Goal: Information Seeking & Learning: Learn about a topic

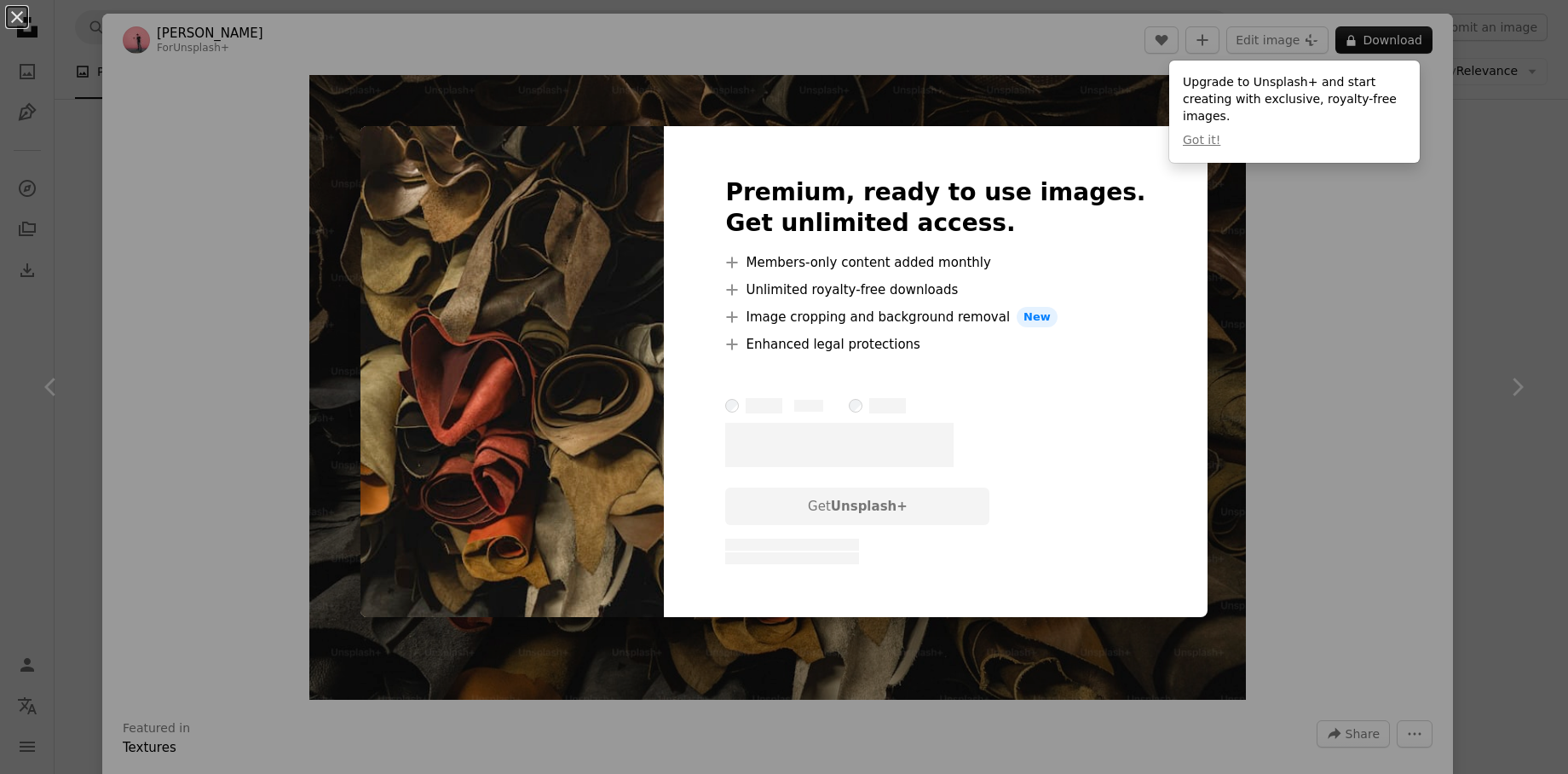
scroll to position [868, 0]
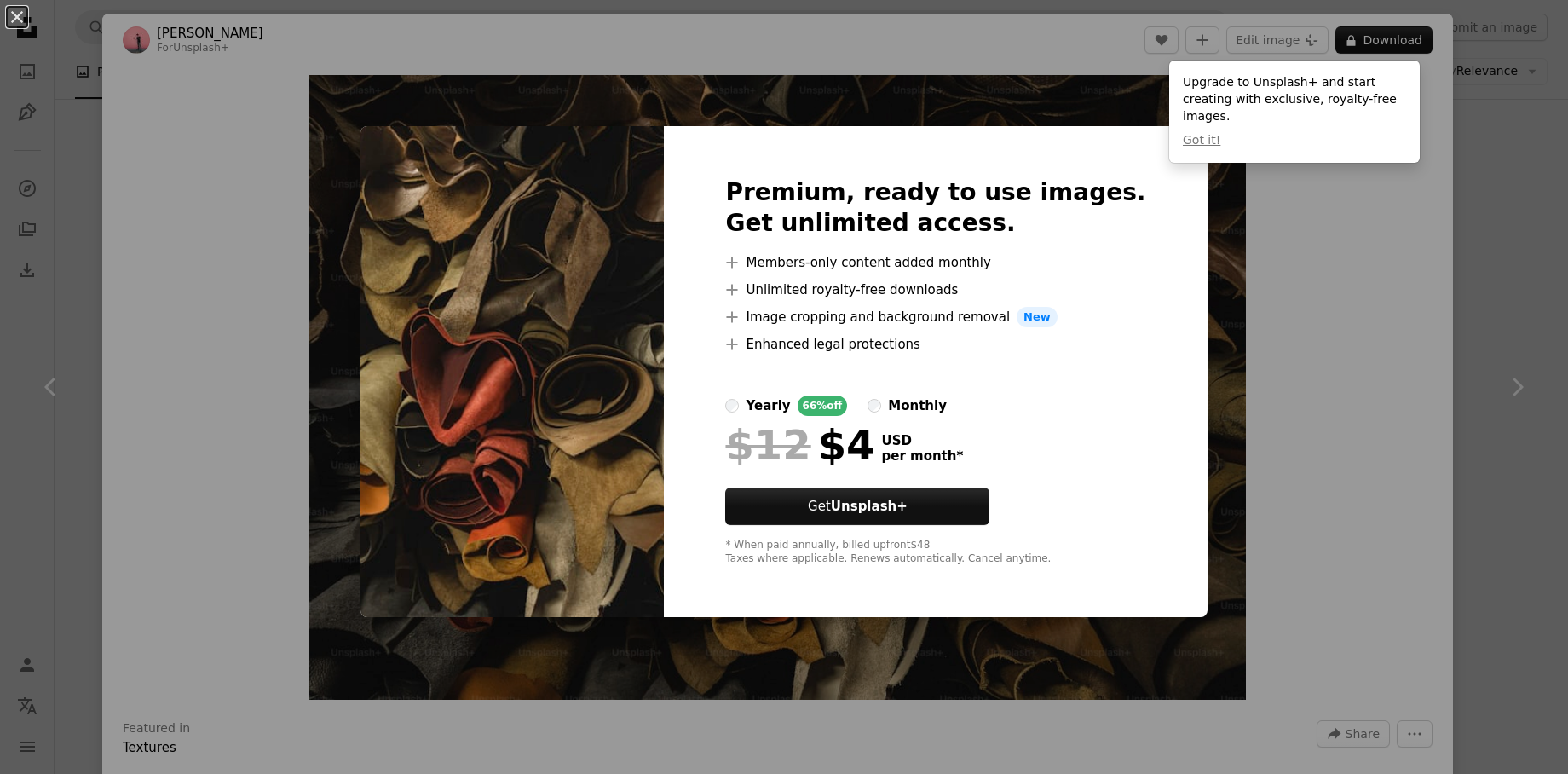
click at [1158, 265] on div "Premium, ready to use images. Get unlimited access. A plus sign Members-only co…" at bounding box center [935, 371] width 543 height 491
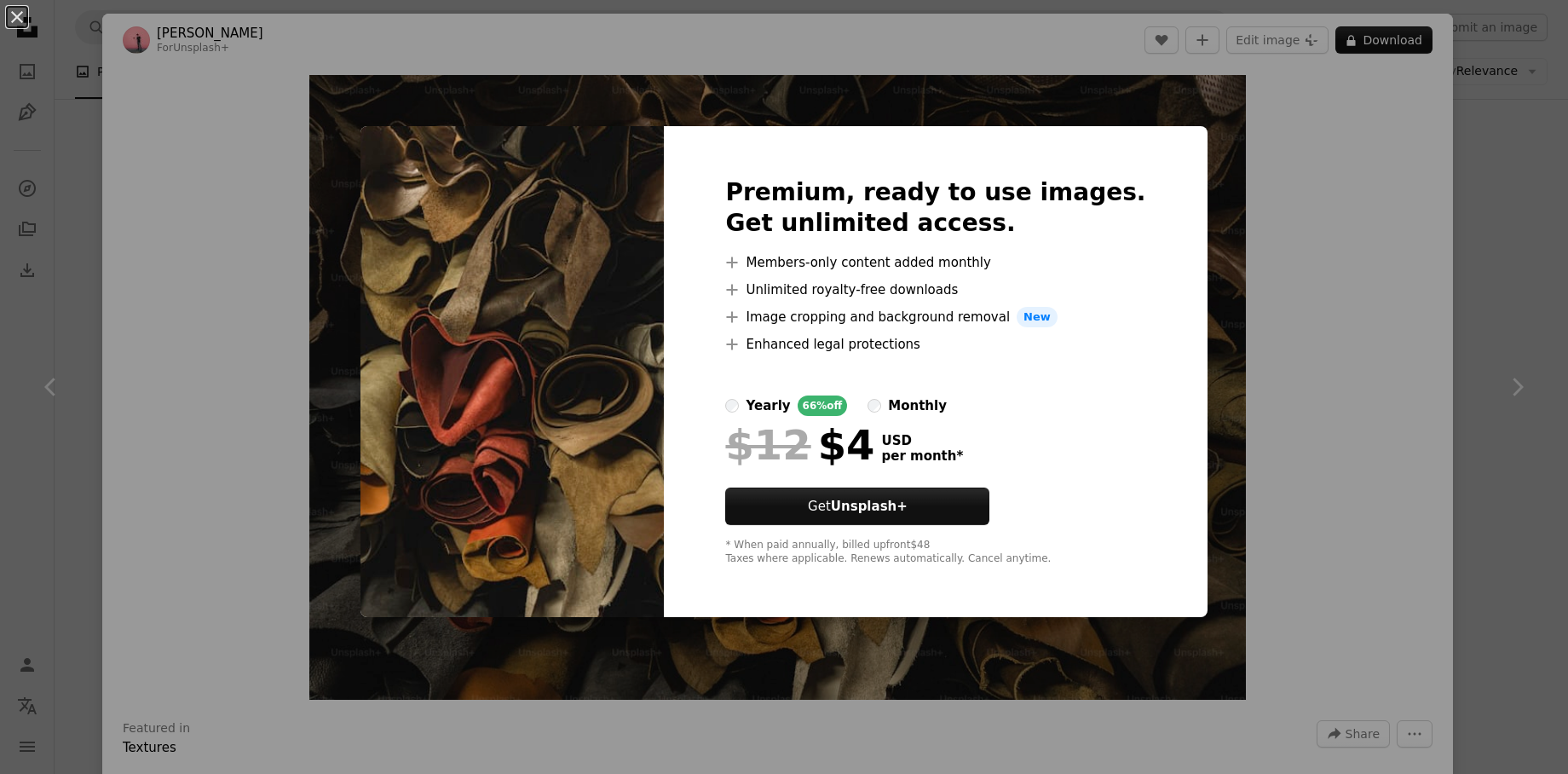
click at [1178, 119] on div "An X shape Premium, ready to use images. Get unlimited access. A plus sign Memb…" at bounding box center [784, 387] width 1568 height 774
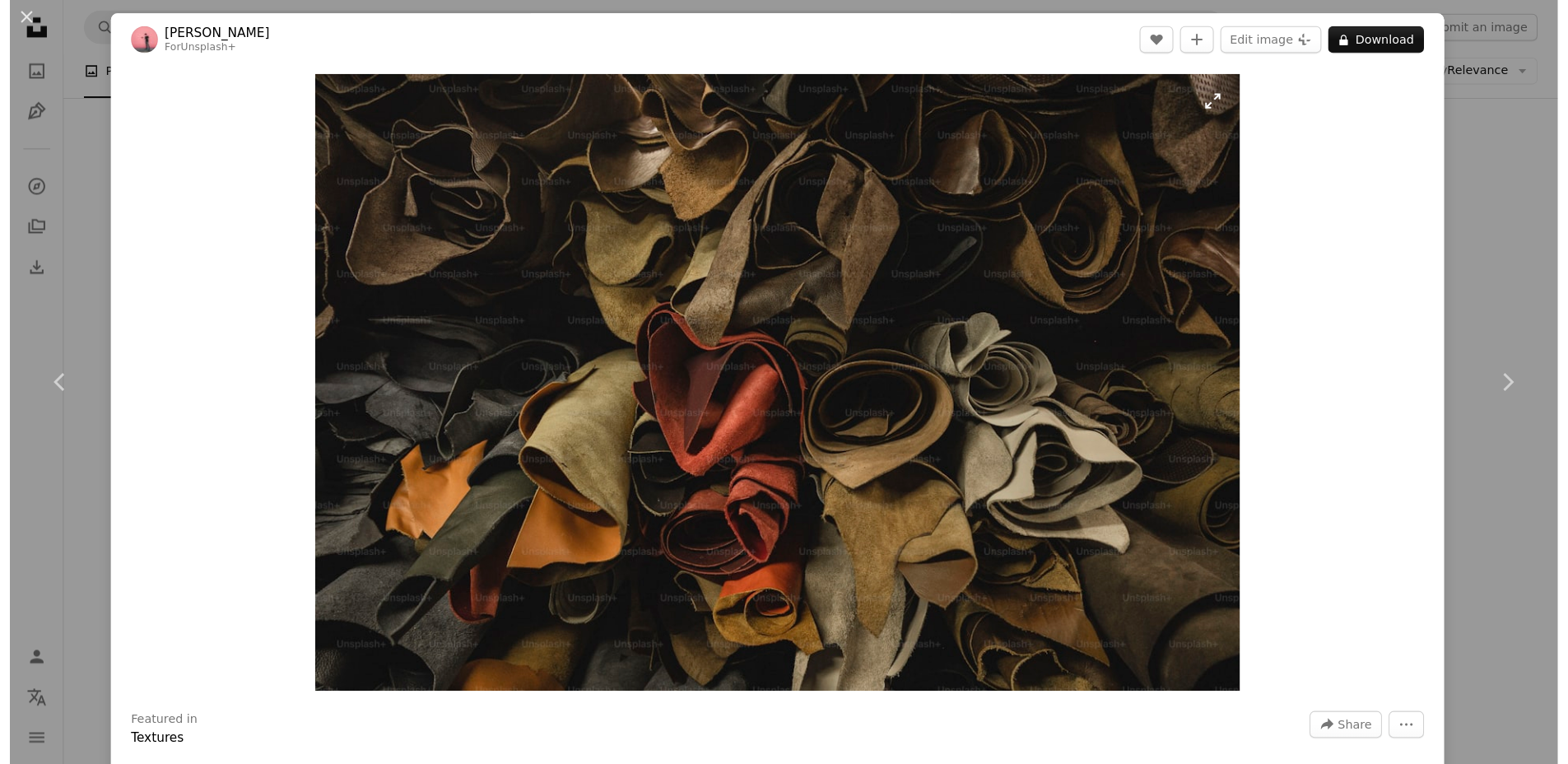
scroll to position [160, 0]
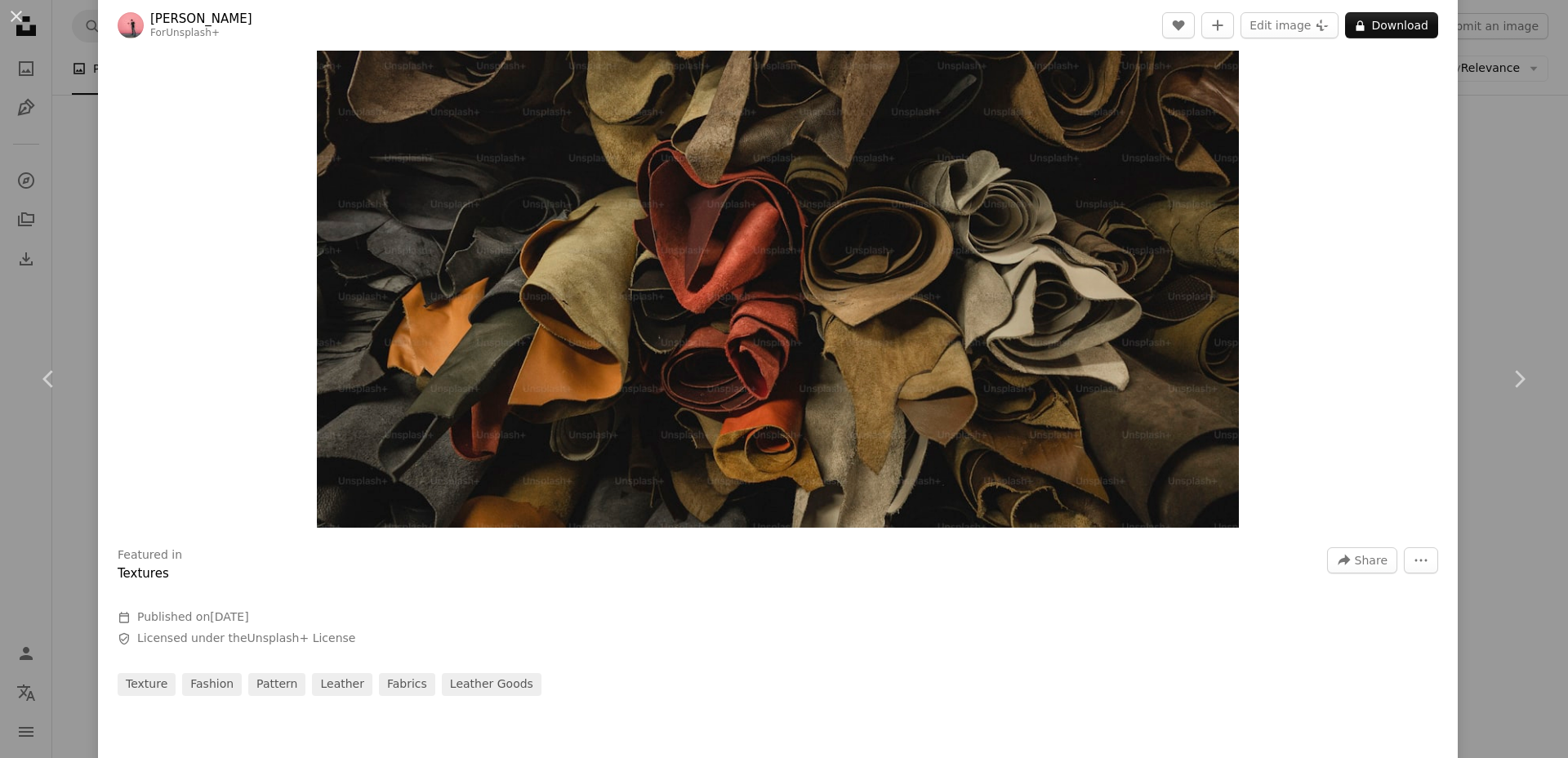
click at [1460, 114] on div "An X shape Chevron left Chevron right [PERSON_NAME] For Unsplash+ A heart A plu…" at bounding box center [784, 379] width 1568 height 758
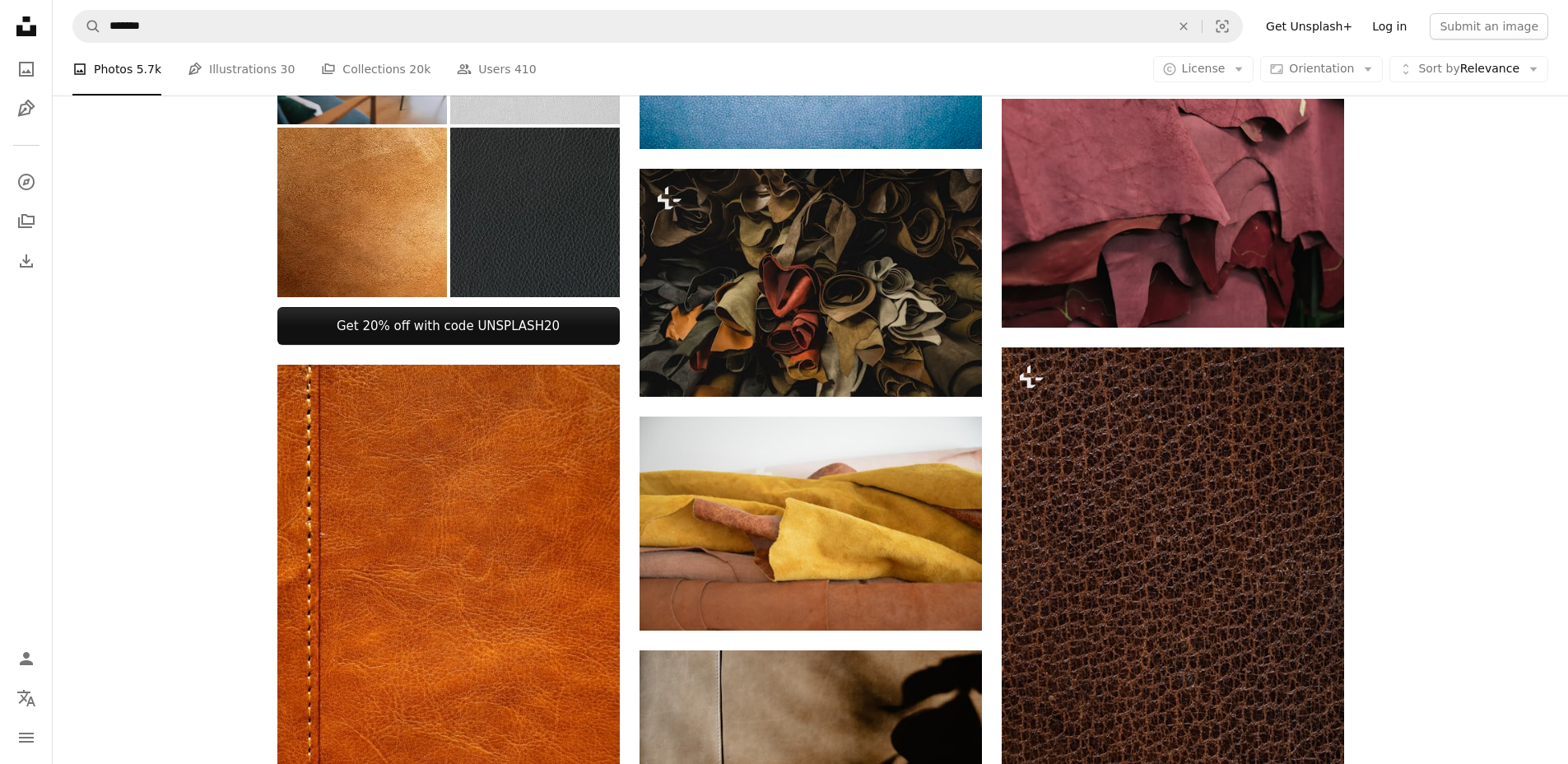
click at [1383, 20] on link "Log in" at bounding box center [1389, 26] width 54 height 27
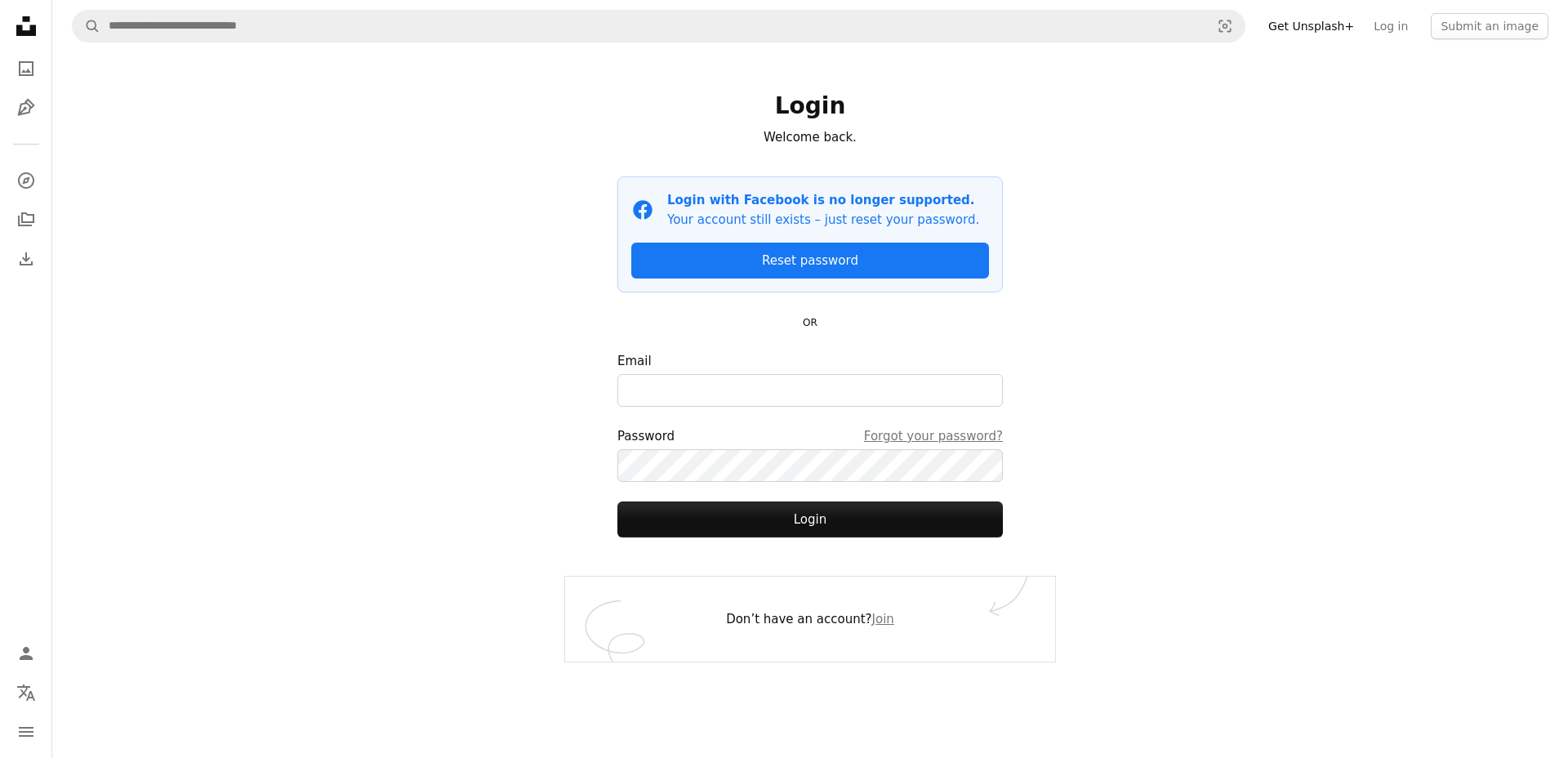
click at [680, 407] on form "Email Password Forgot your password? Login" at bounding box center [810, 444] width 386 height 186
click at [685, 391] on input "Email" at bounding box center [810, 390] width 386 height 33
click at [485, 341] on div "A magnifying glass Visual search Get Unsplash+ Log in Submit an image Login Wel…" at bounding box center [811, 379] width 1516 height 758
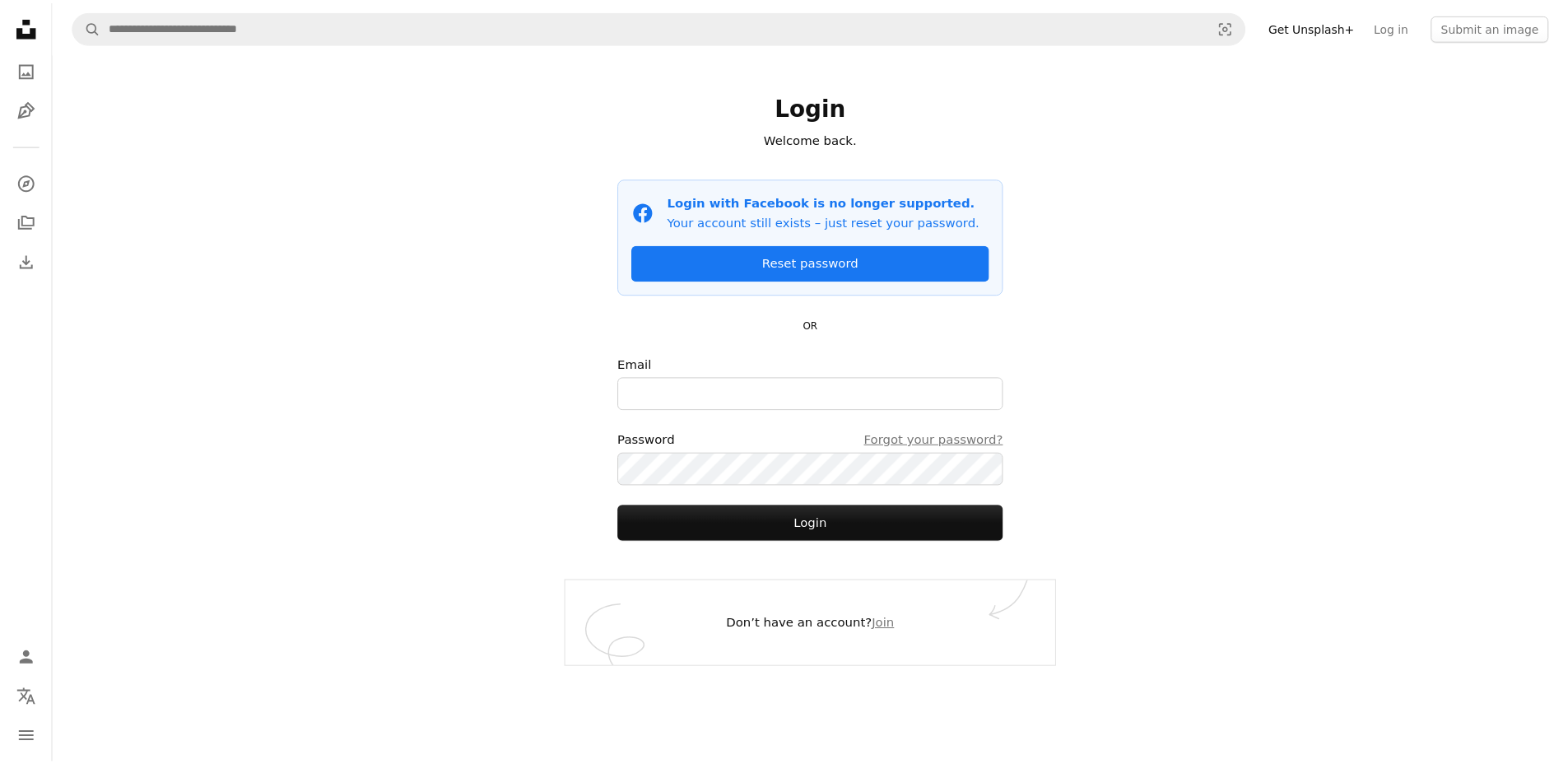
scroll to position [838, 0]
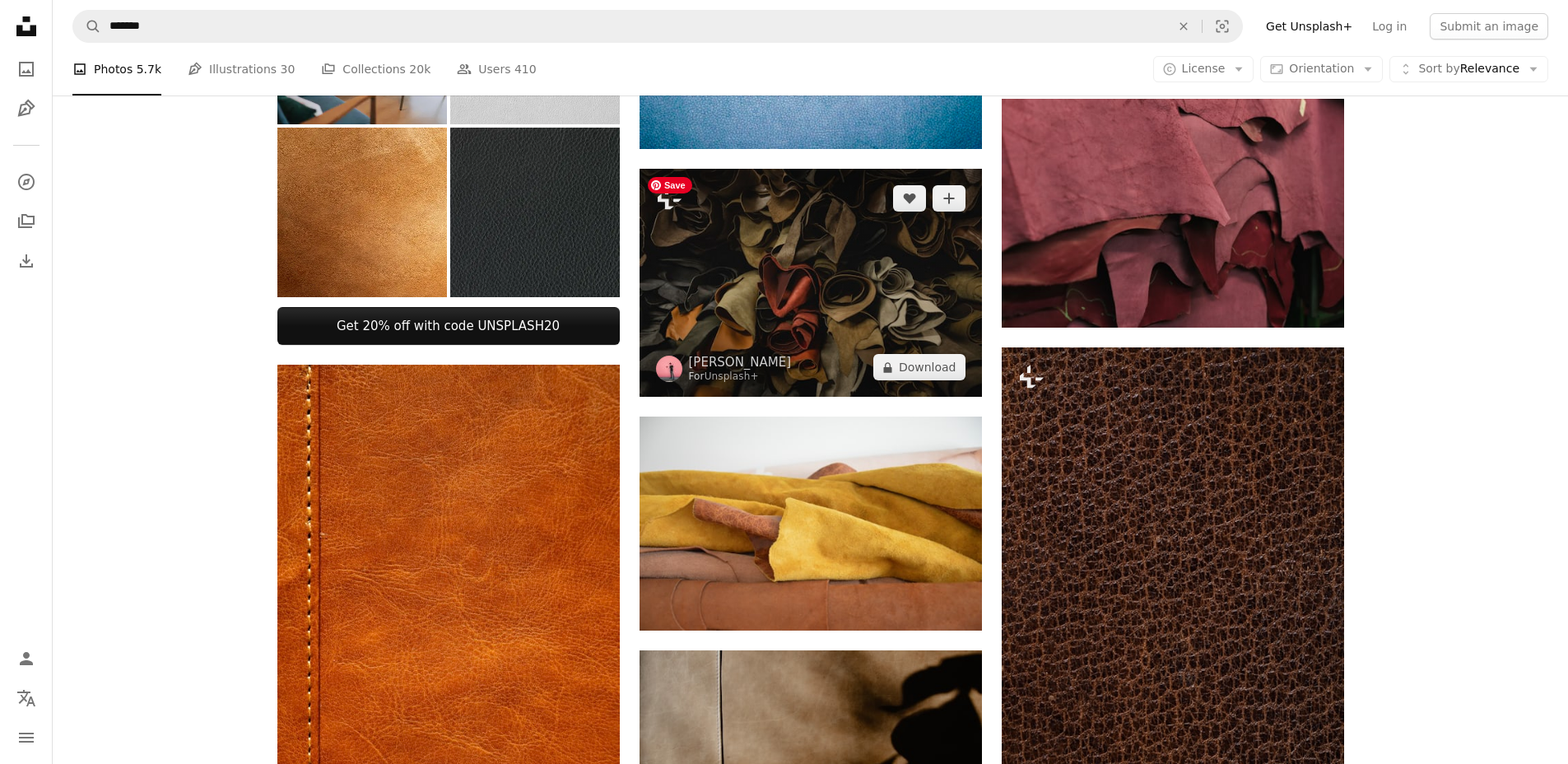
click at [696, 351] on img at bounding box center [811, 282] width 342 height 228
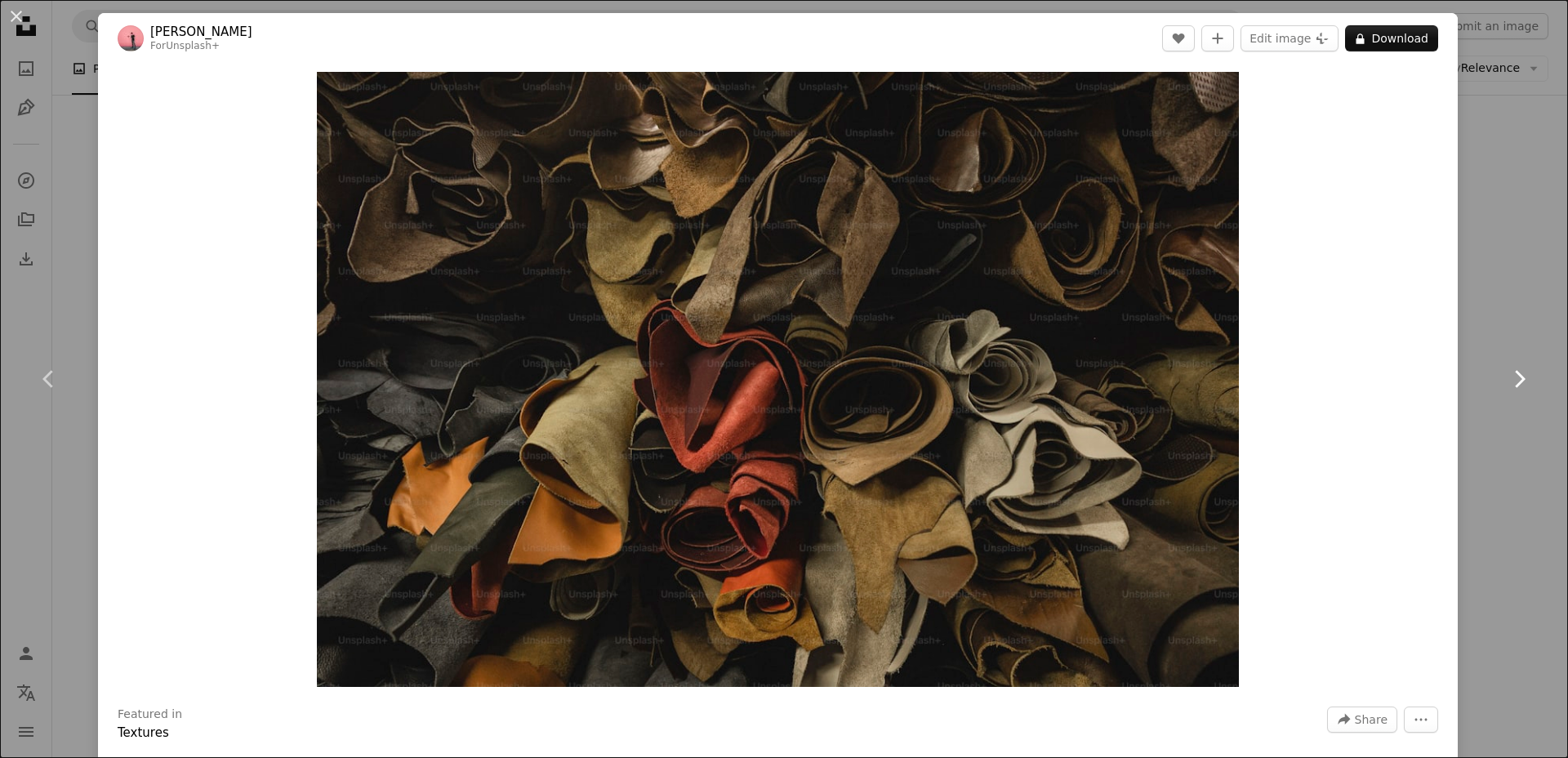
click at [1490, 308] on link "Chevron right" at bounding box center [1519, 379] width 98 height 157
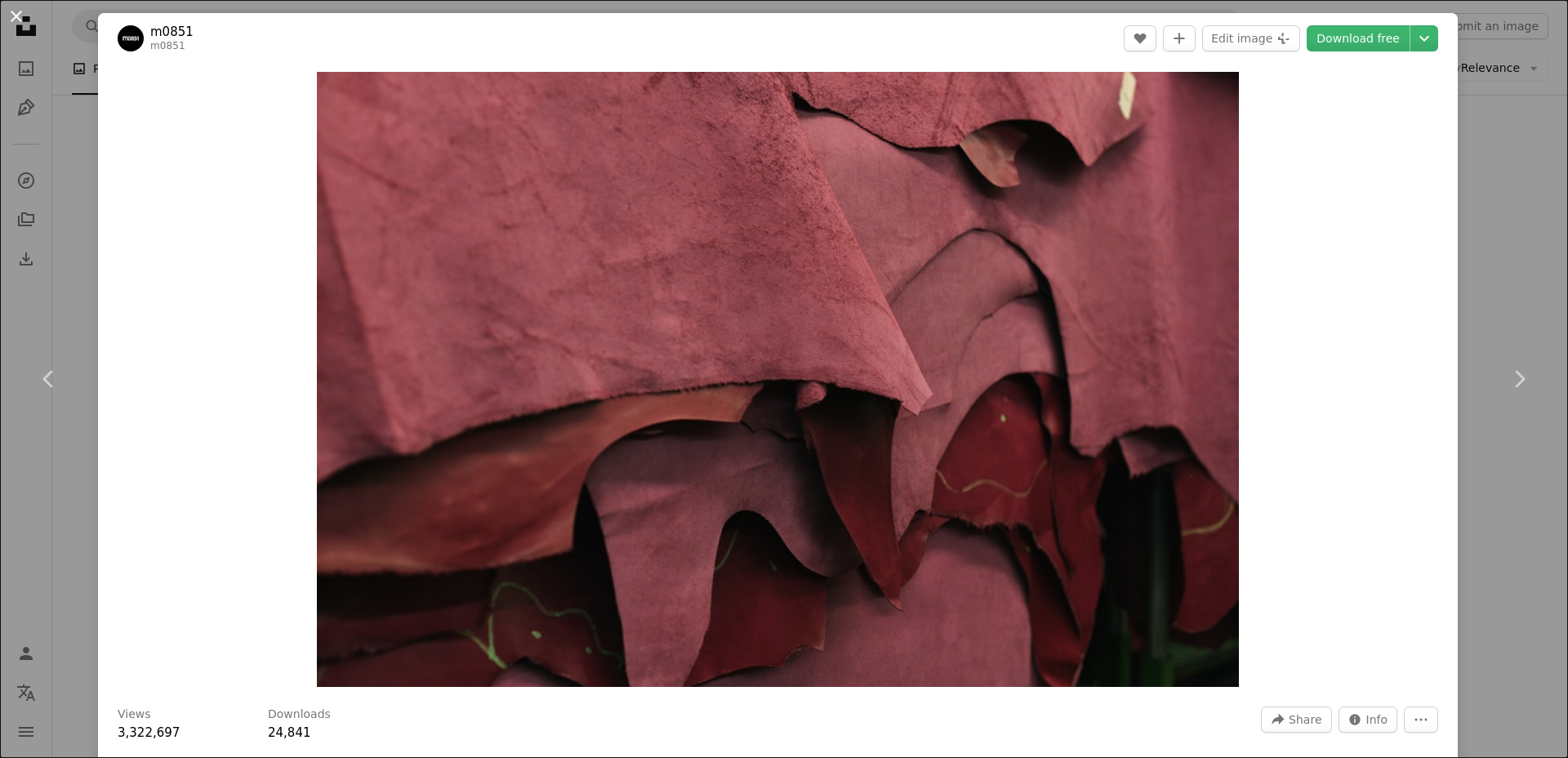
click at [24, 15] on button "An X shape" at bounding box center [16, 16] width 20 height 20
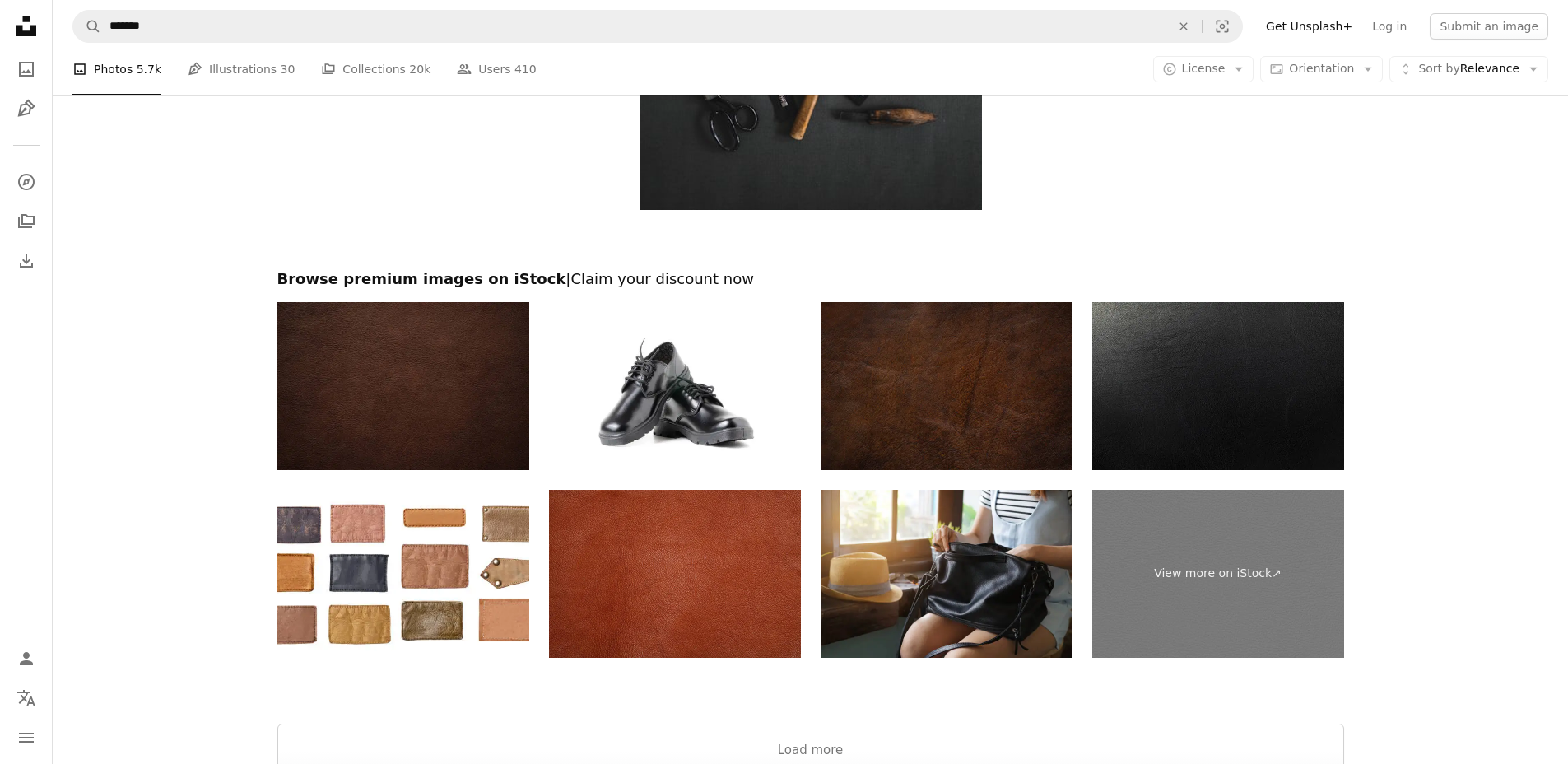
scroll to position [3180, 0]
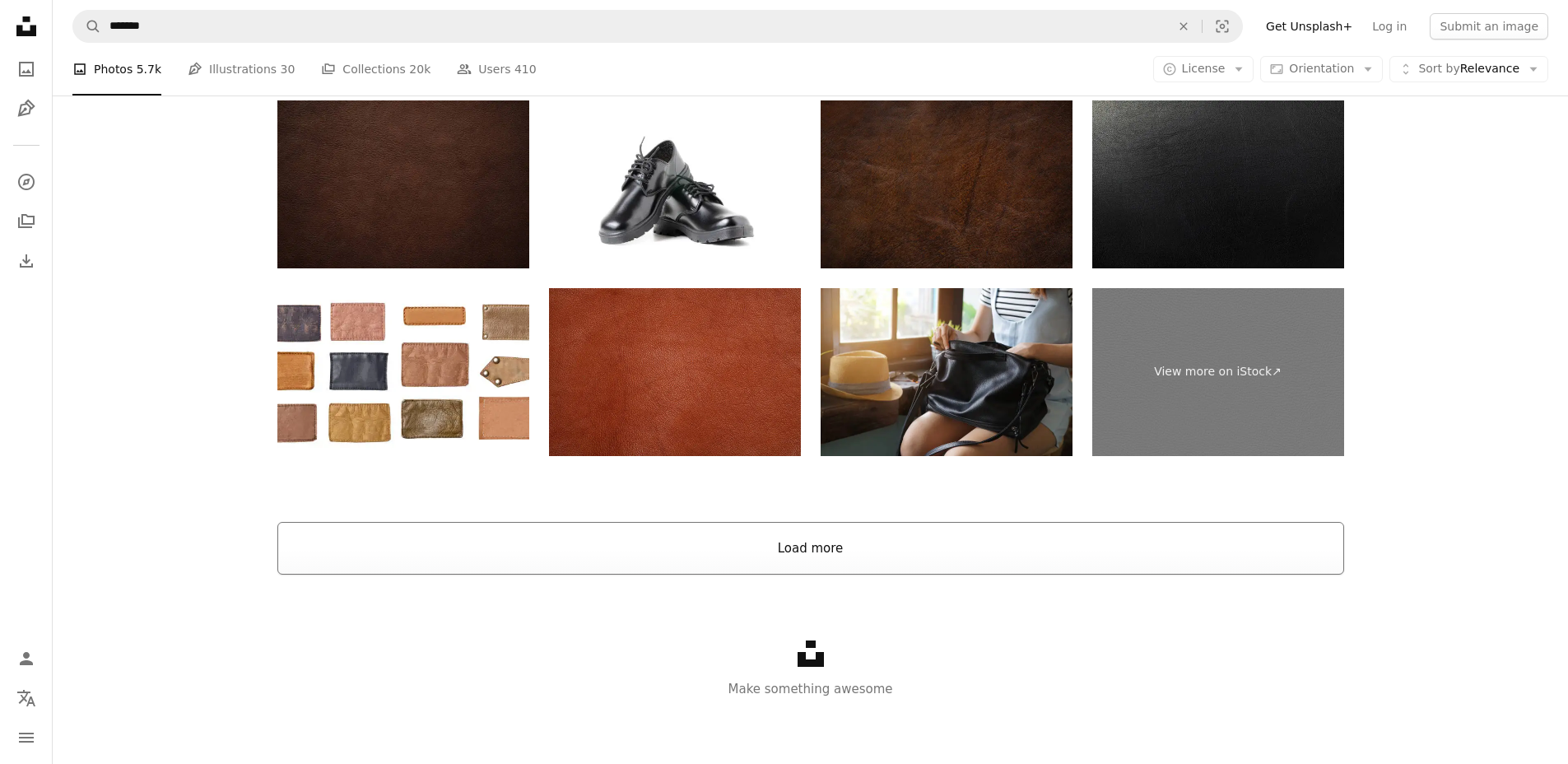
click at [761, 554] on button "Load more" at bounding box center [811, 548] width 1067 height 53
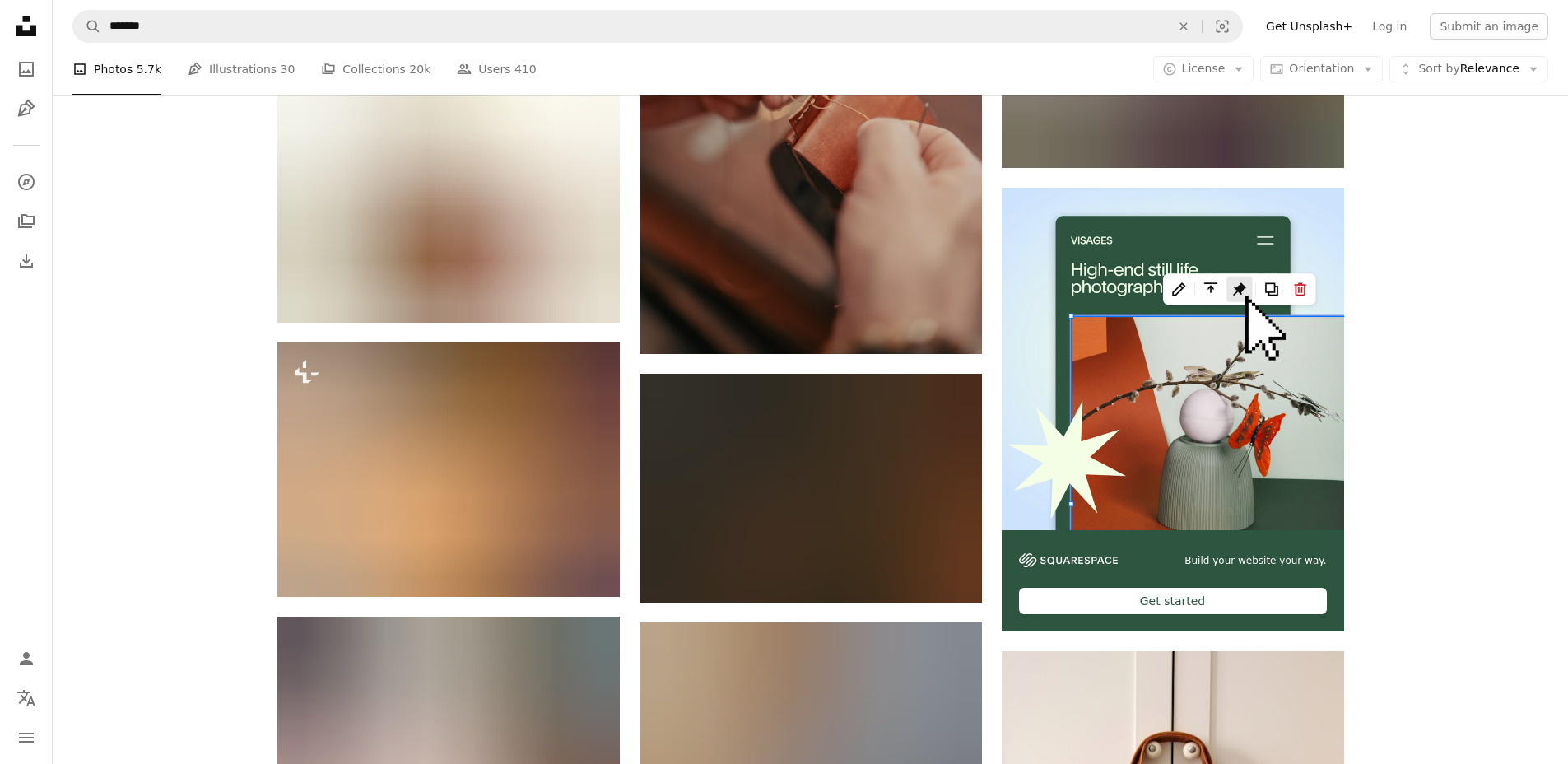
scroll to position [5445, 0]
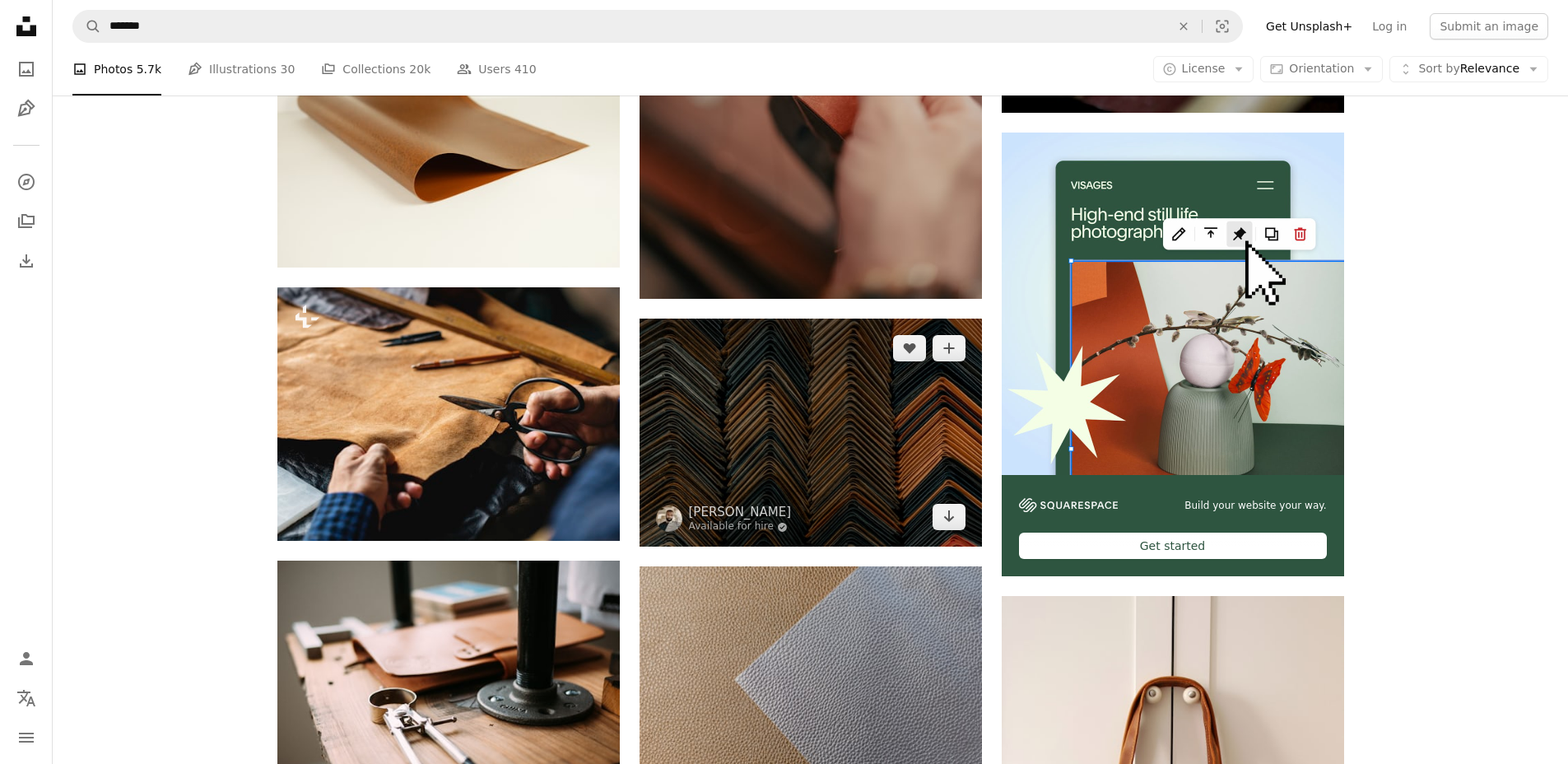
click at [882, 385] on img at bounding box center [811, 432] width 342 height 228
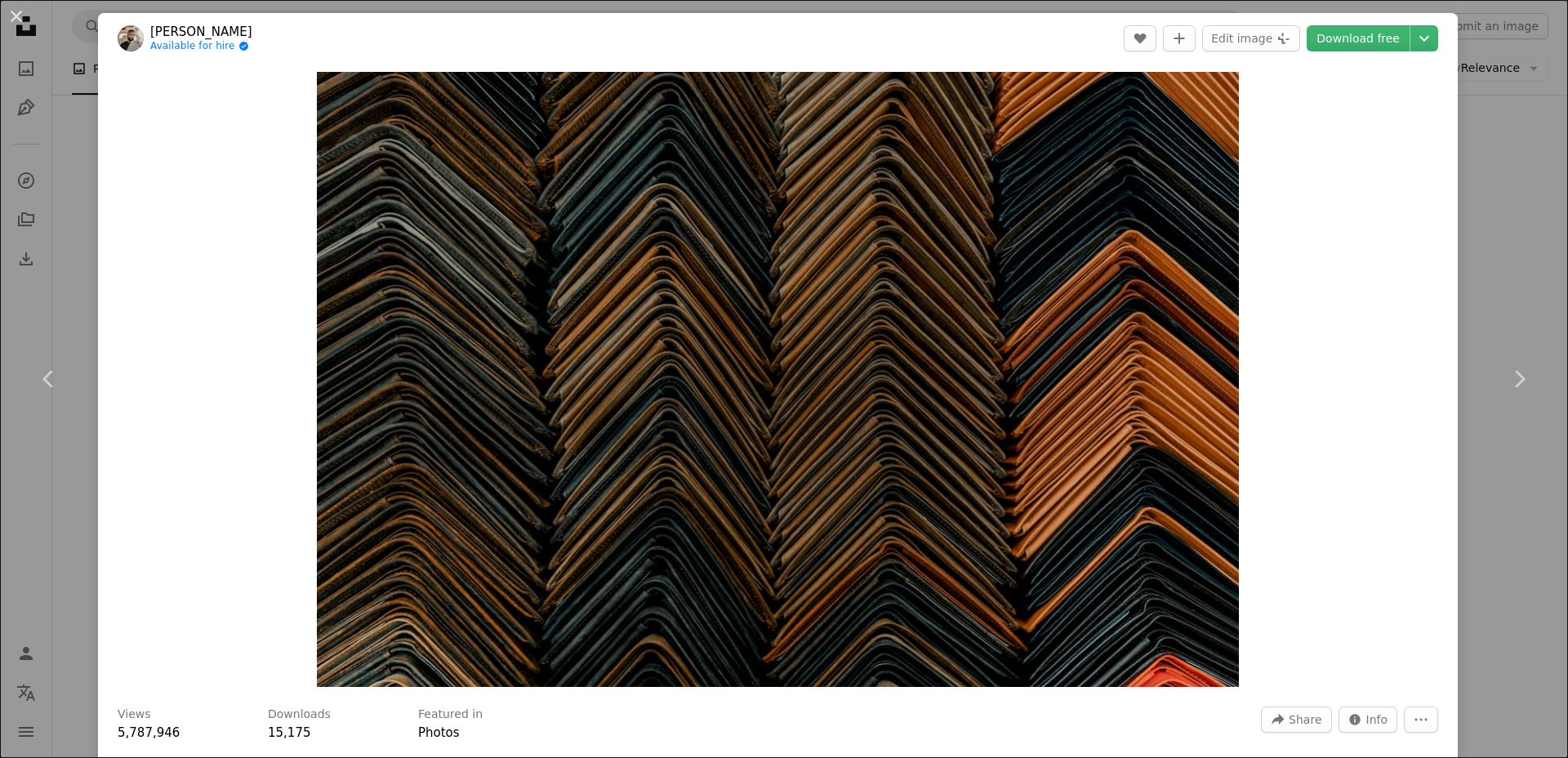
click at [86, 458] on div "An X shape Chevron left Chevron right [PERSON_NAME] Available for hire A checkm…" at bounding box center [784, 379] width 1568 height 758
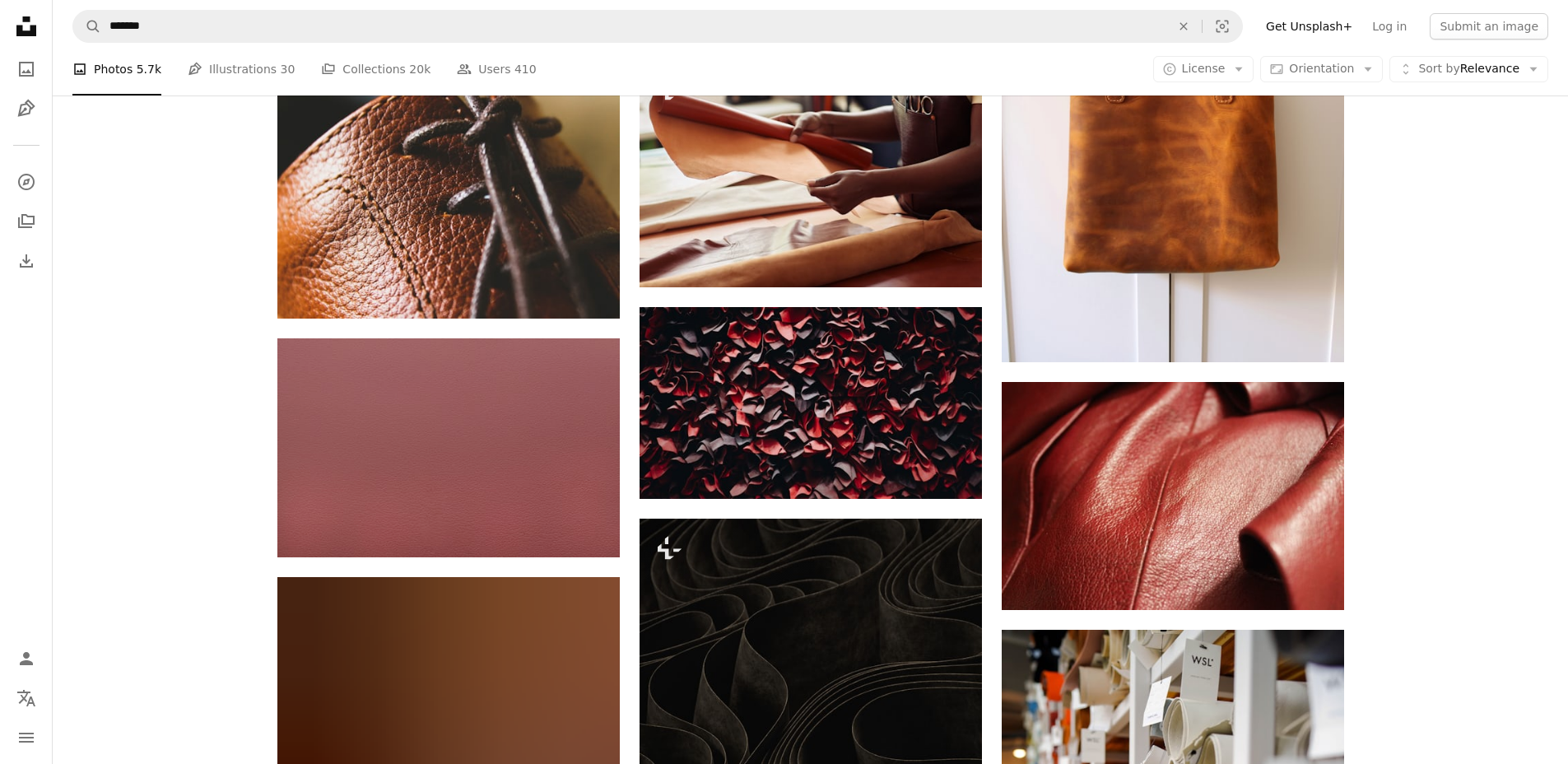
scroll to position [6278, 0]
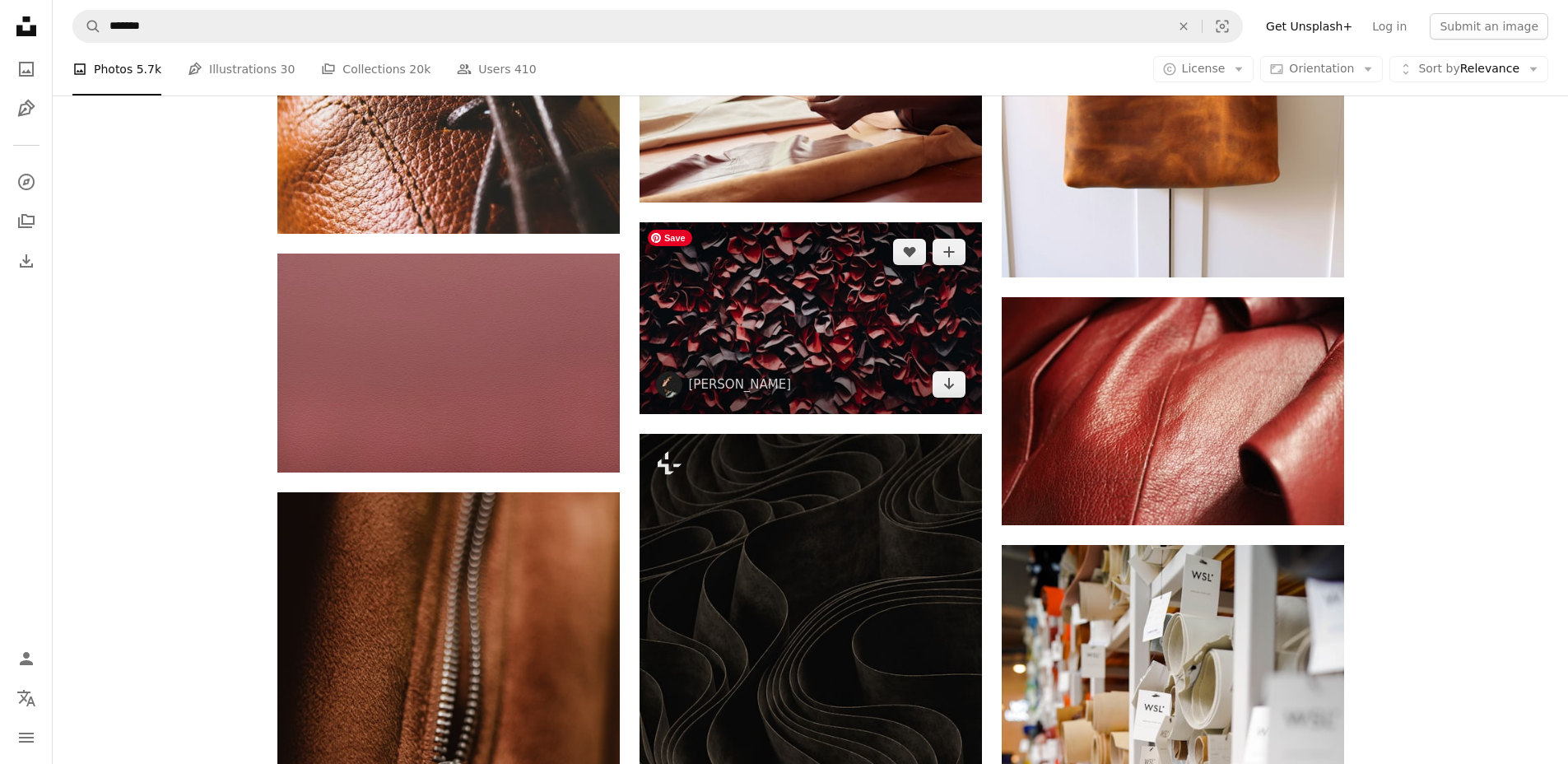
click at [812, 293] on img at bounding box center [811, 318] width 342 height 193
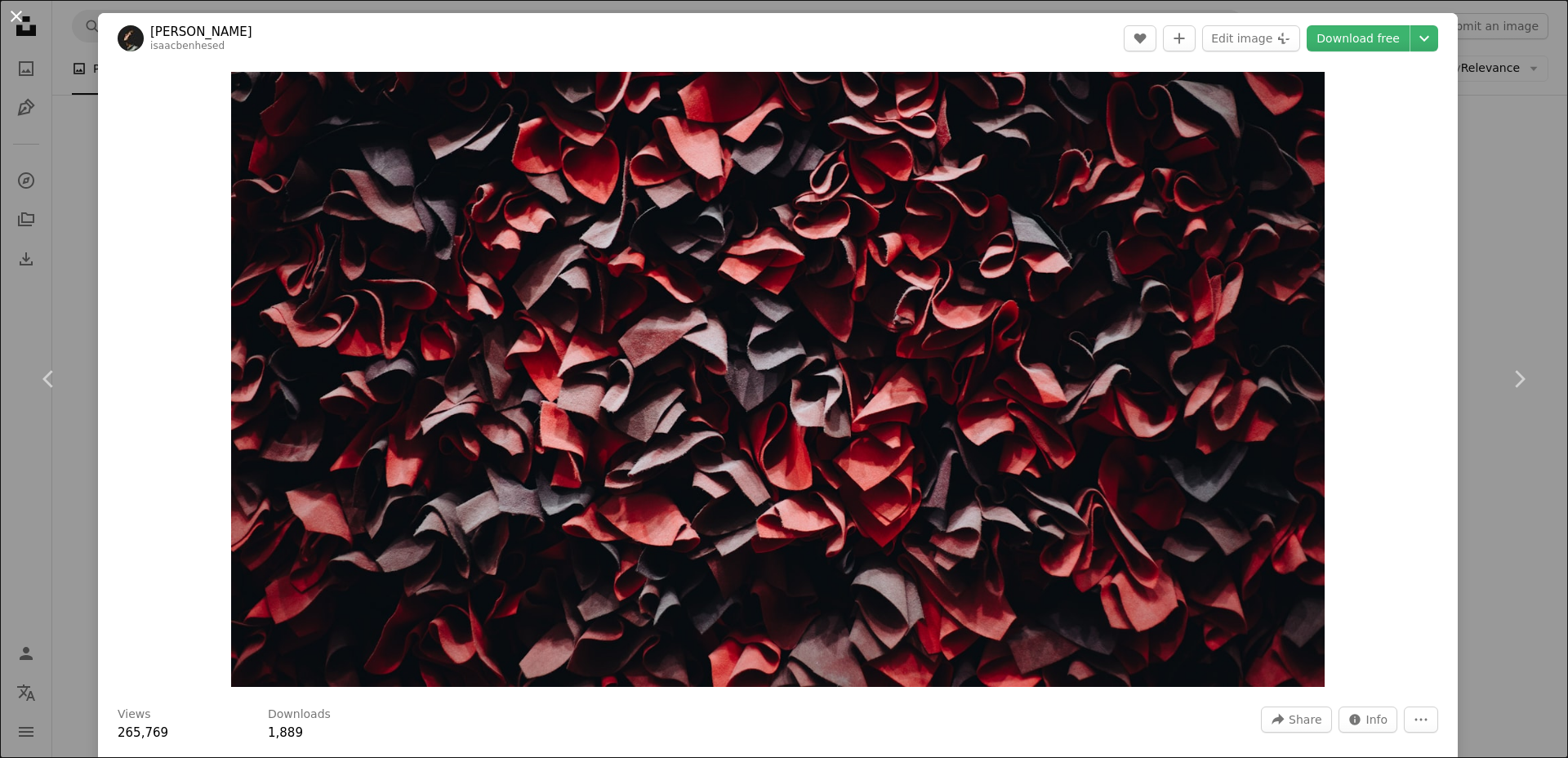
click at [24, 23] on button "An X shape" at bounding box center [16, 16] width 20 height 20
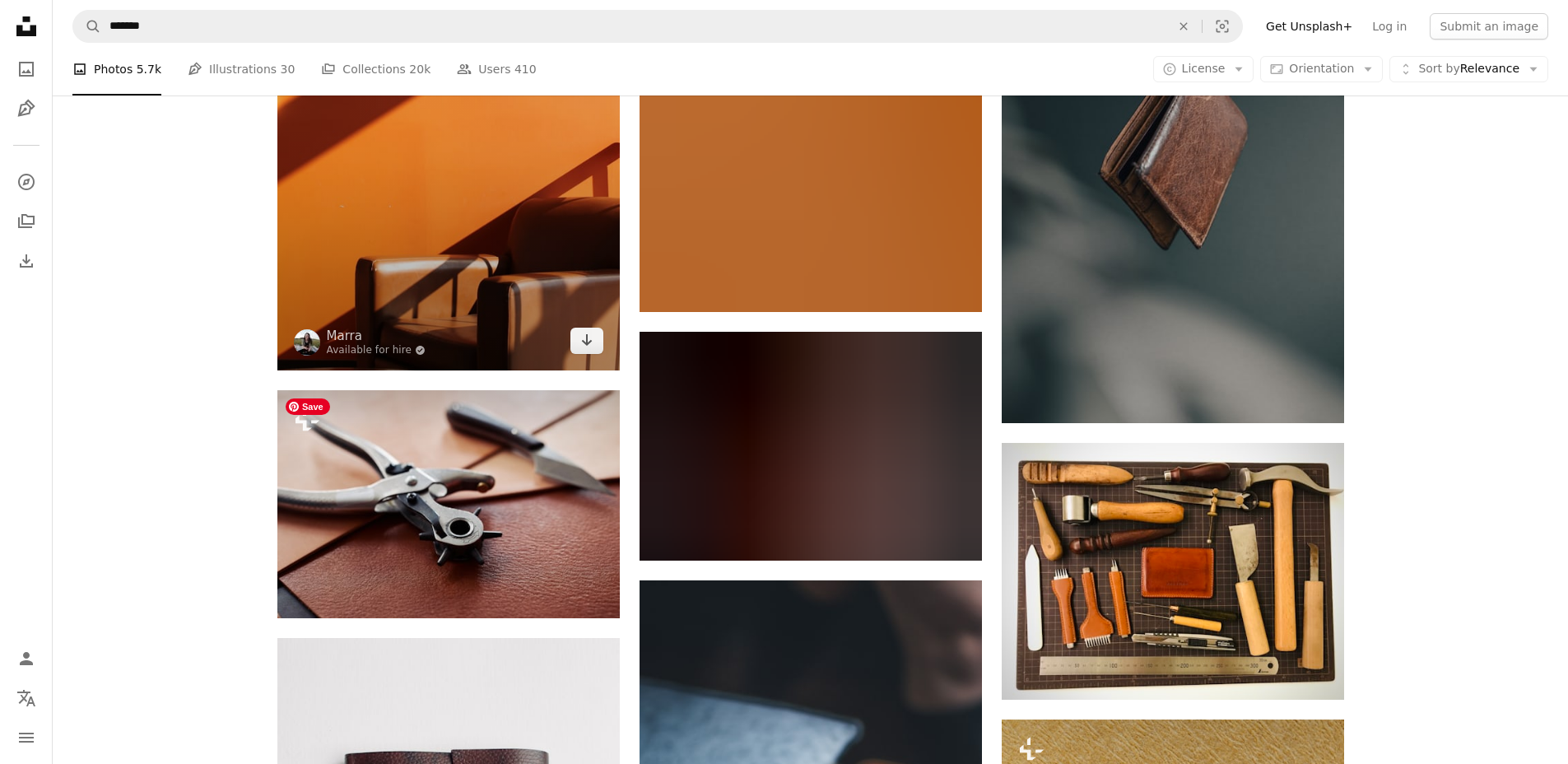
scroll to position [7647, 0]
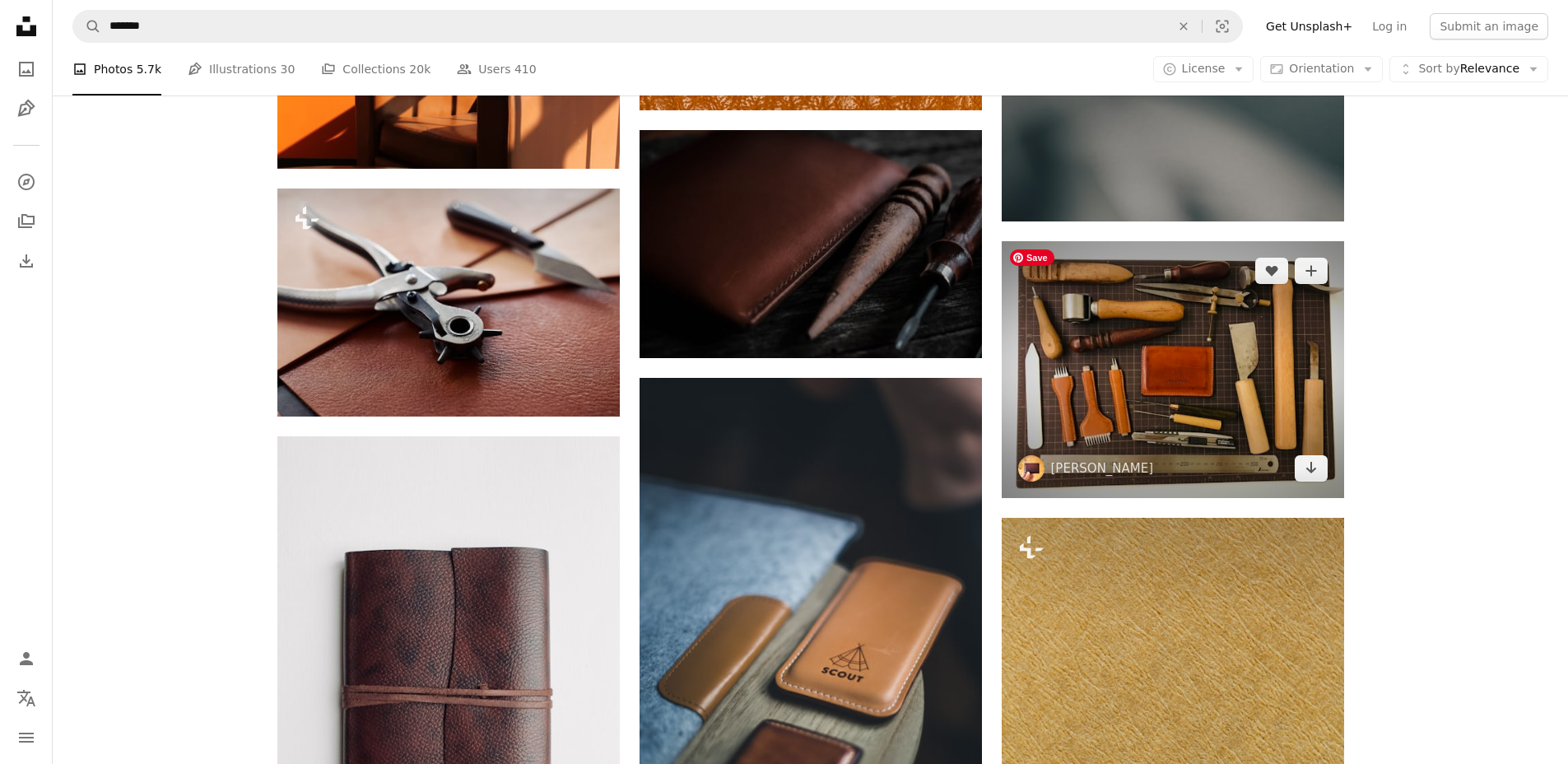
click at [1121, 401] on img at bounding box center [1173, 370] width 342 height 257
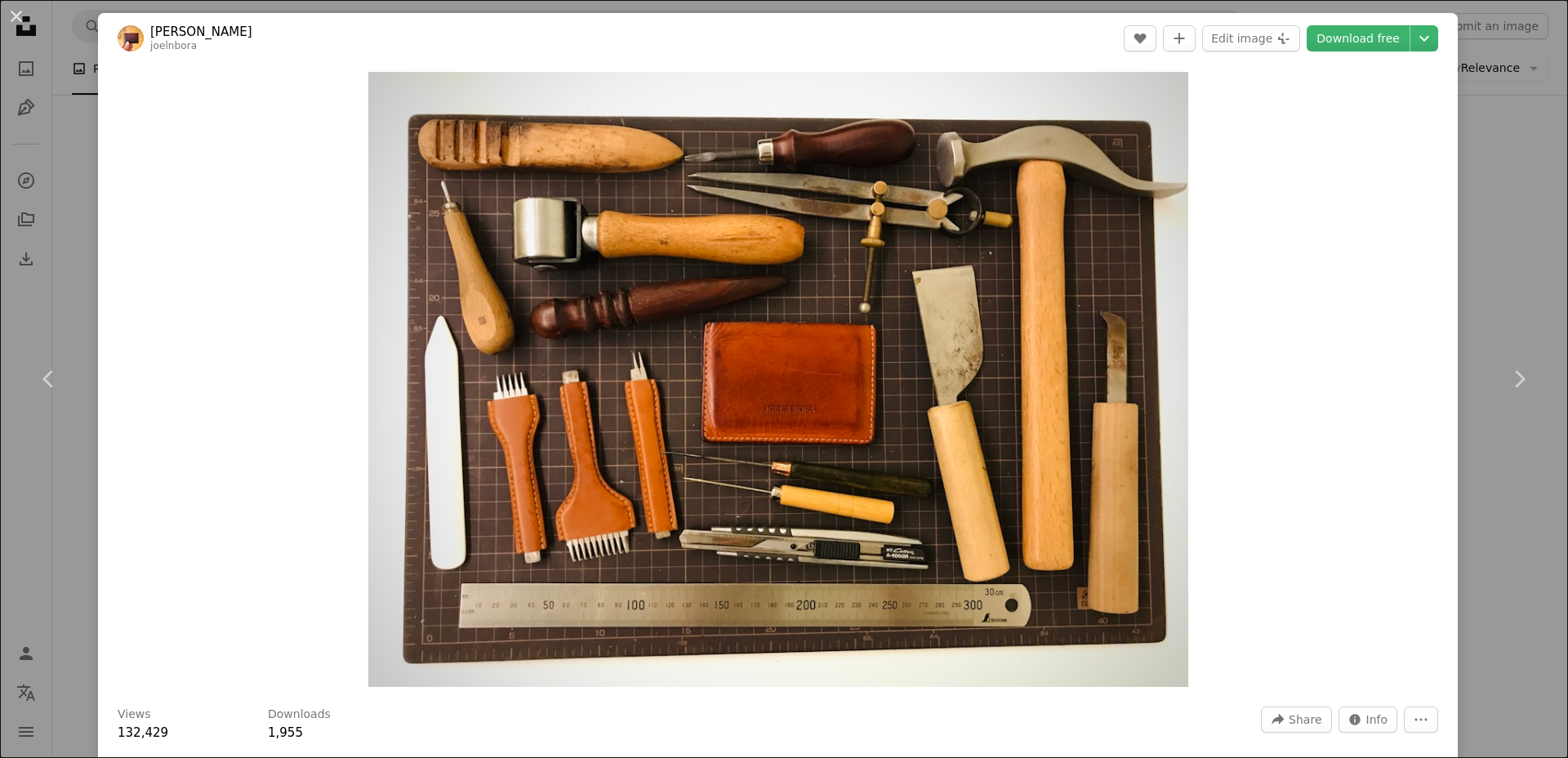
click at [83, 244] on div "An X shape Chevron left Chevron right [PERSON_NAME] A heart A plus sign Edit im…" at bounding box center [784, 379] width 1568 height 758
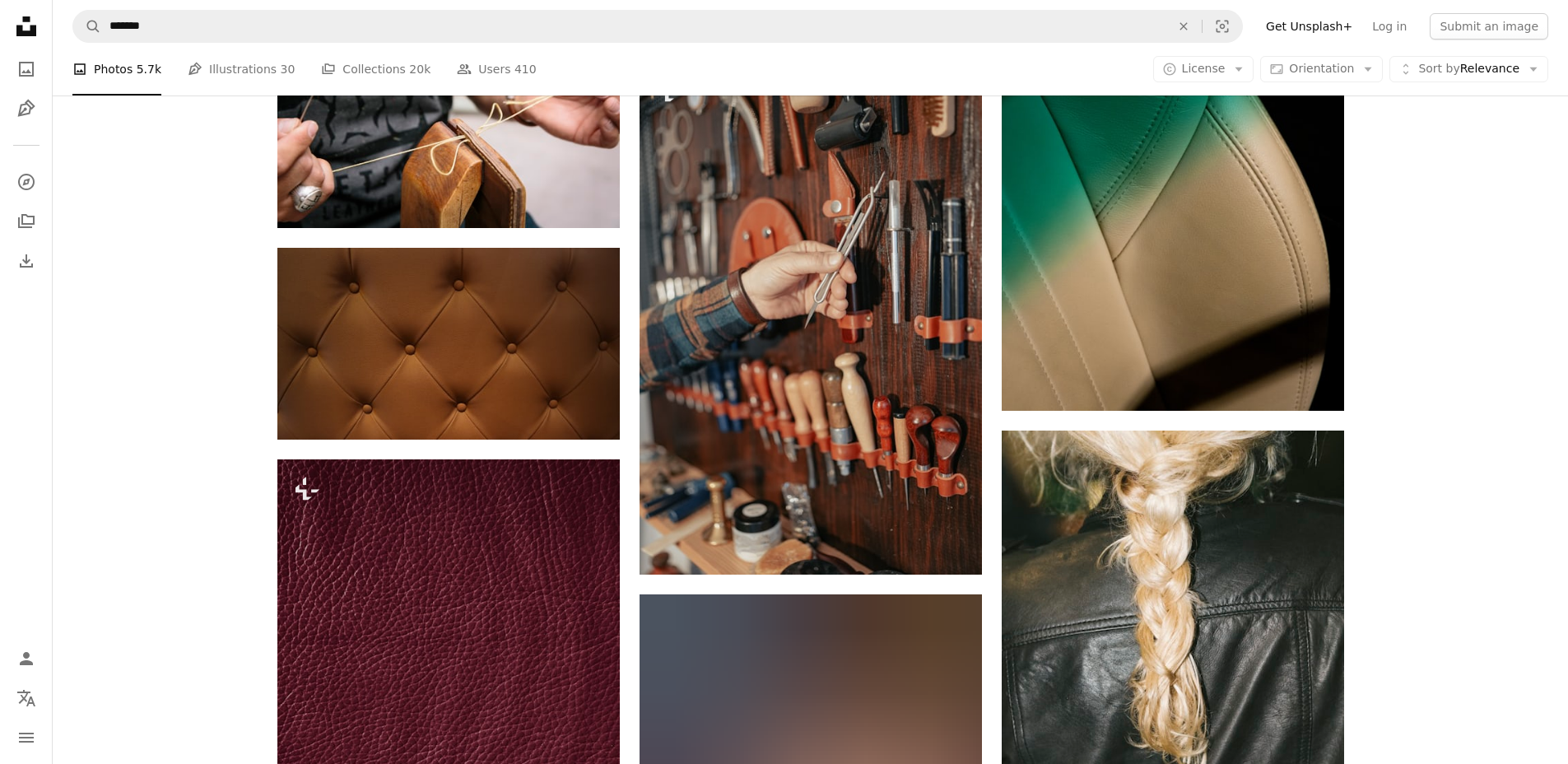
scroll to position [12994, 0]
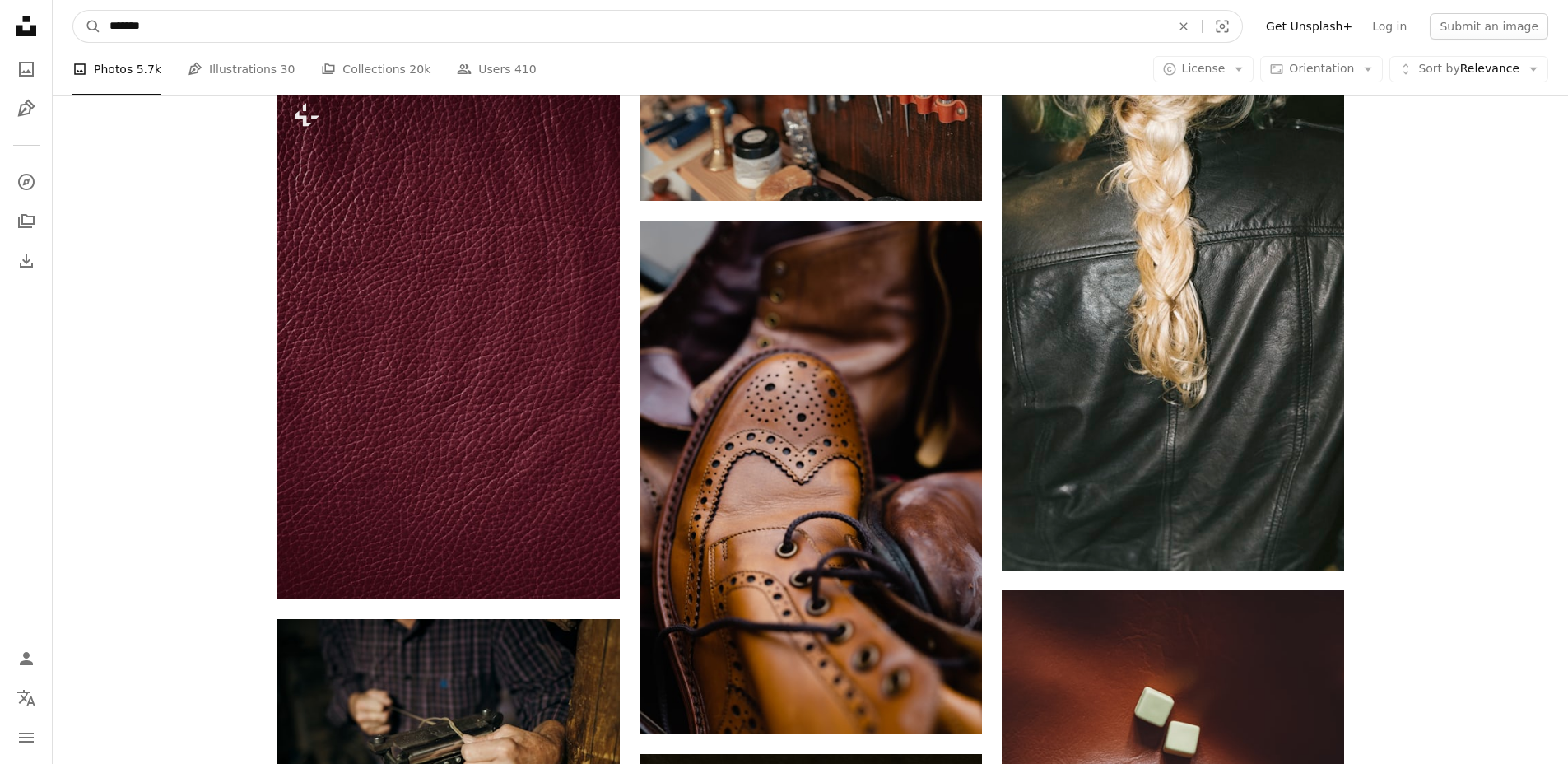
click at [187, 38] on input "*******" at bounding box center [633, 27] width 1064 height 31
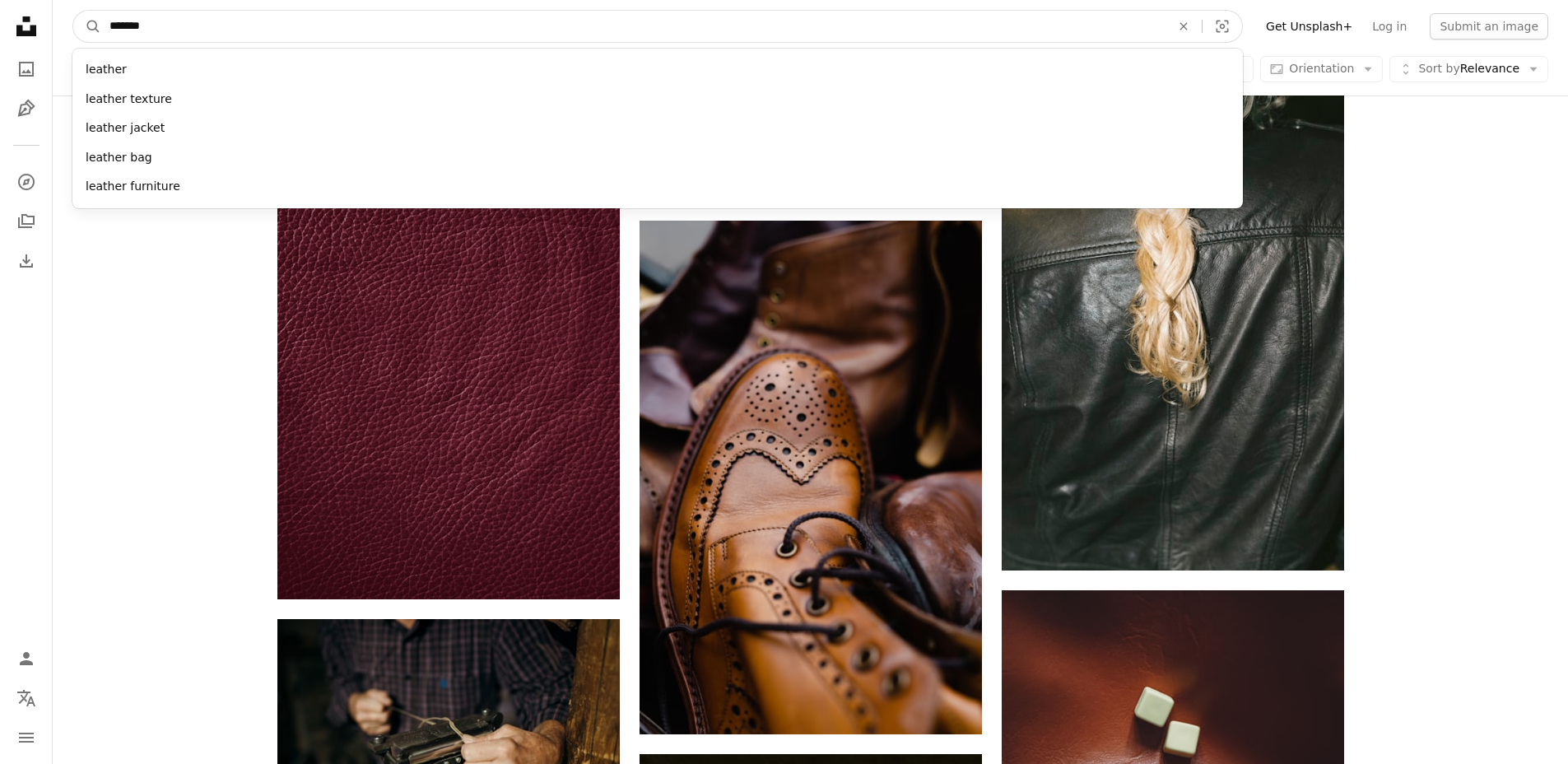
click at [177, 36] on input "*******" at bounding box center [633, 27] width 1064 height 31
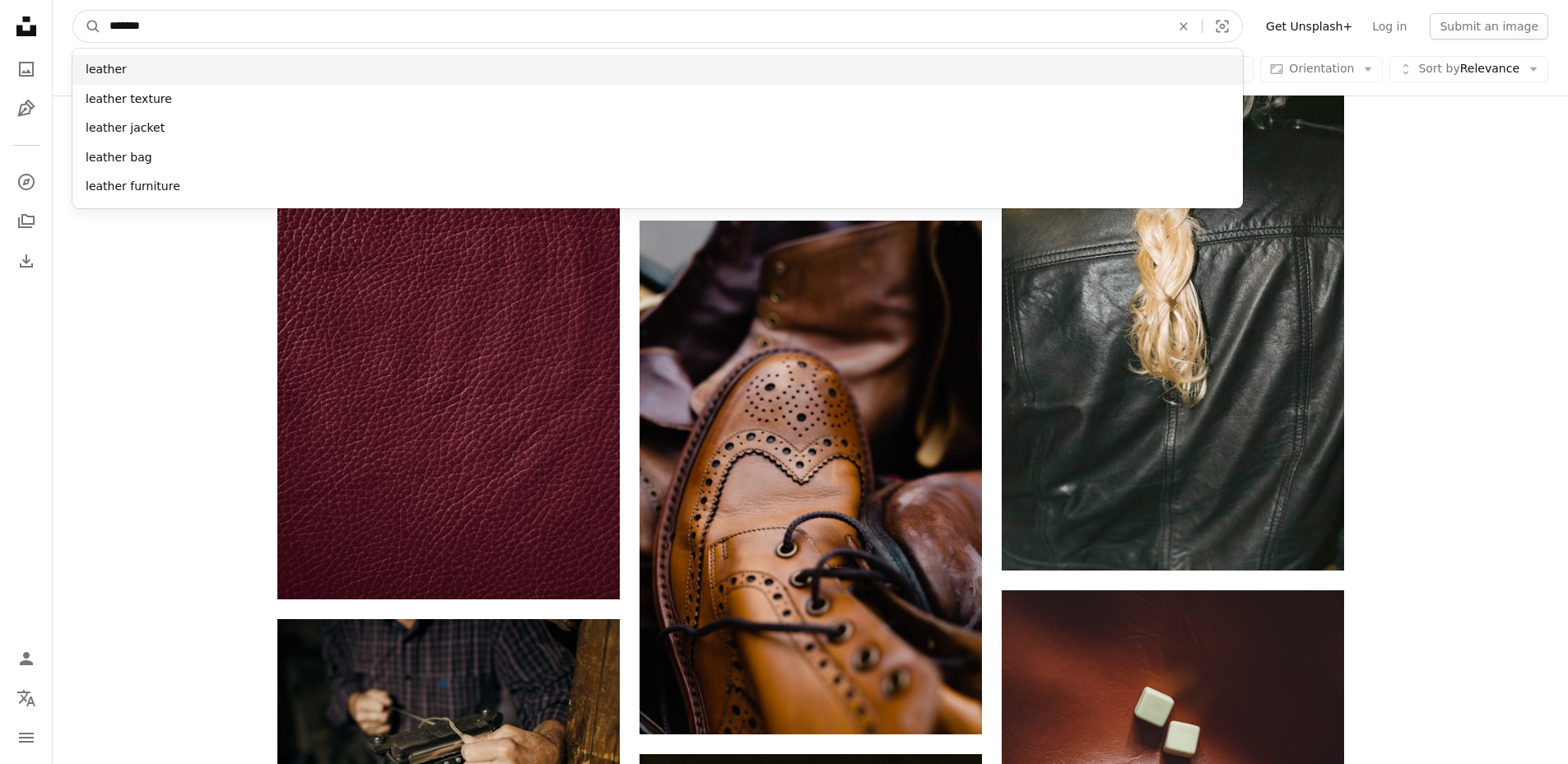
paste input "***"
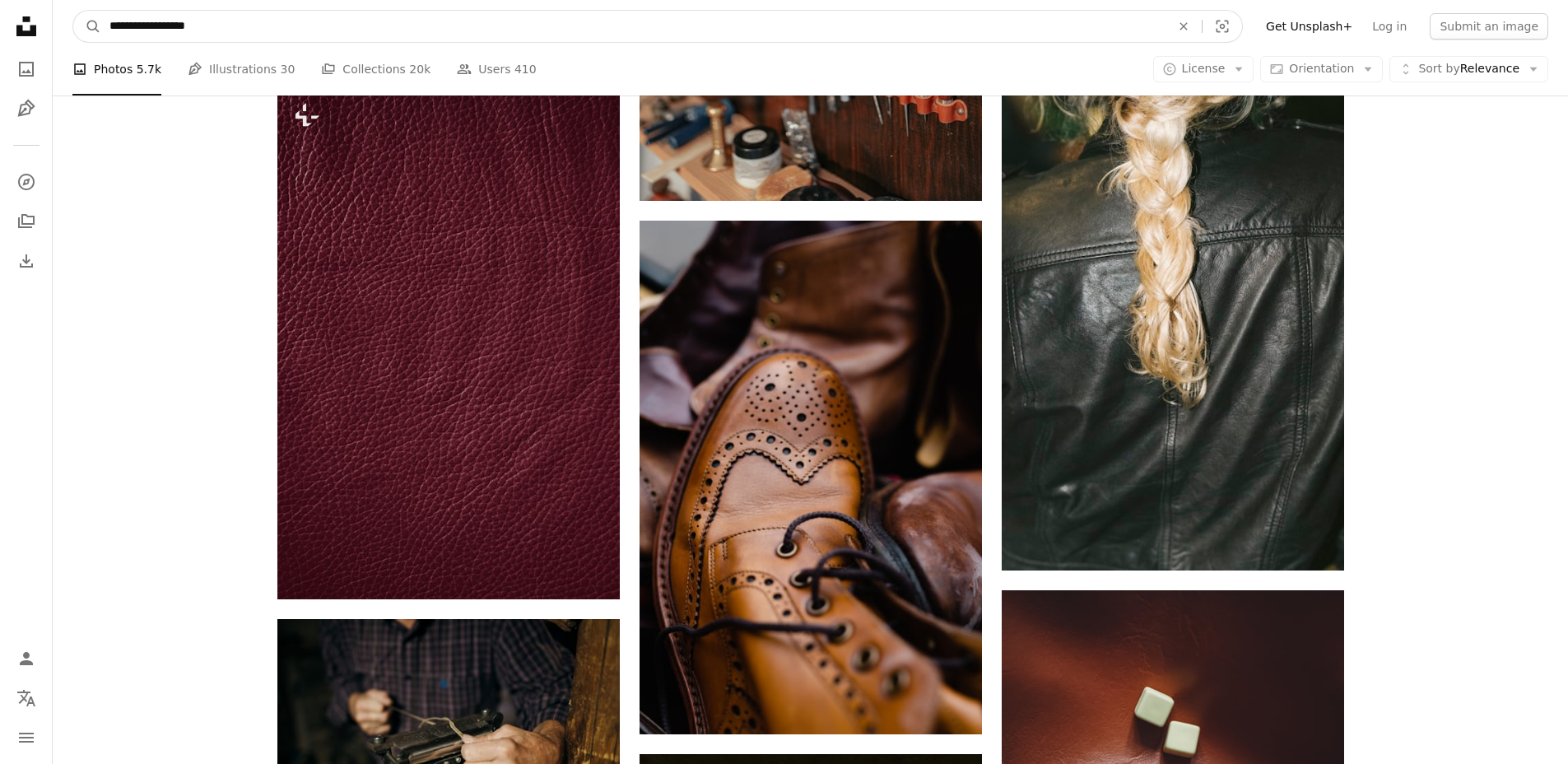
type input "**********"
click button "A magnifying glass" at bounding box center [87, 27] width 28 height 31
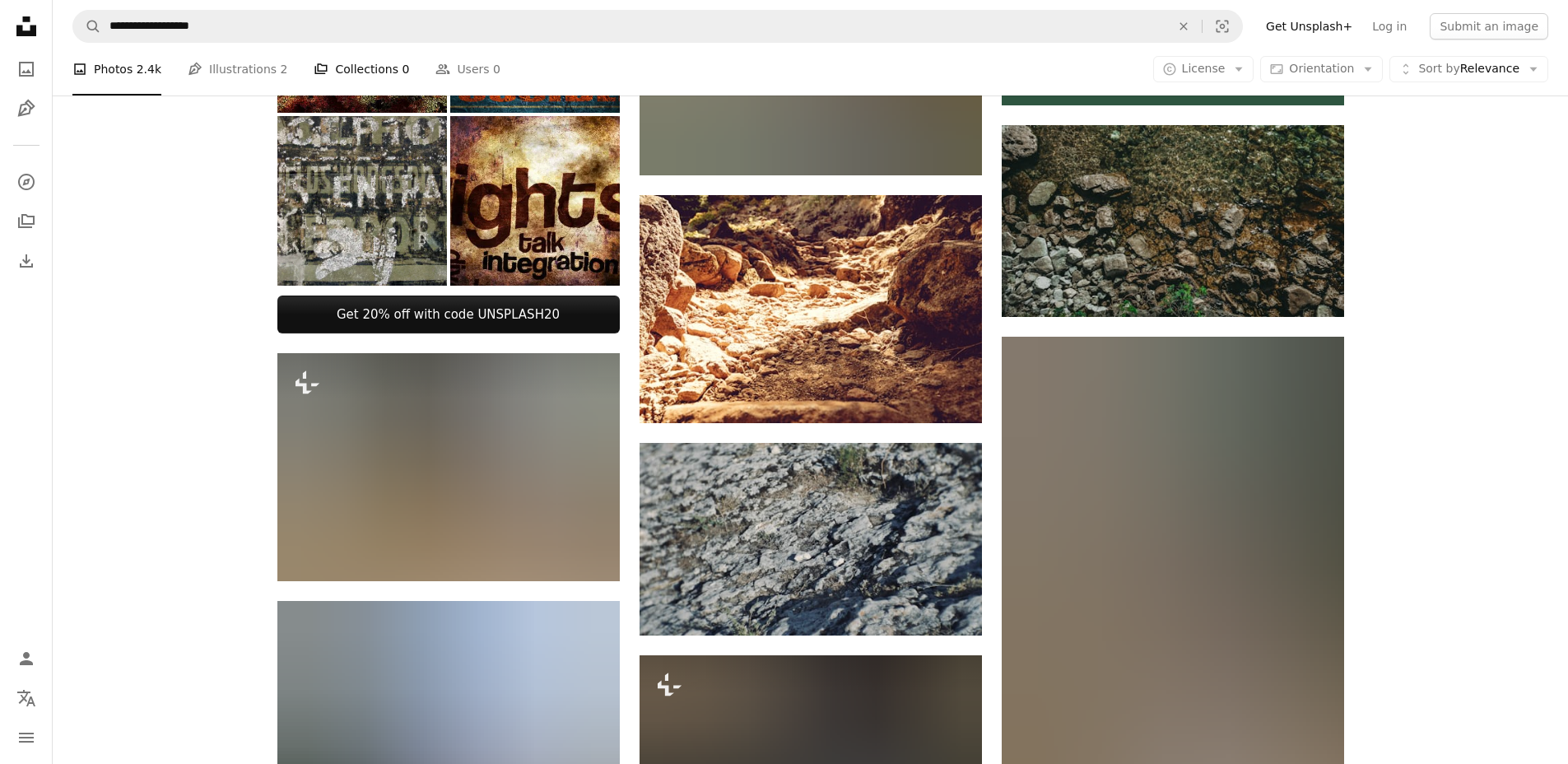
scroll to position [479, 0]
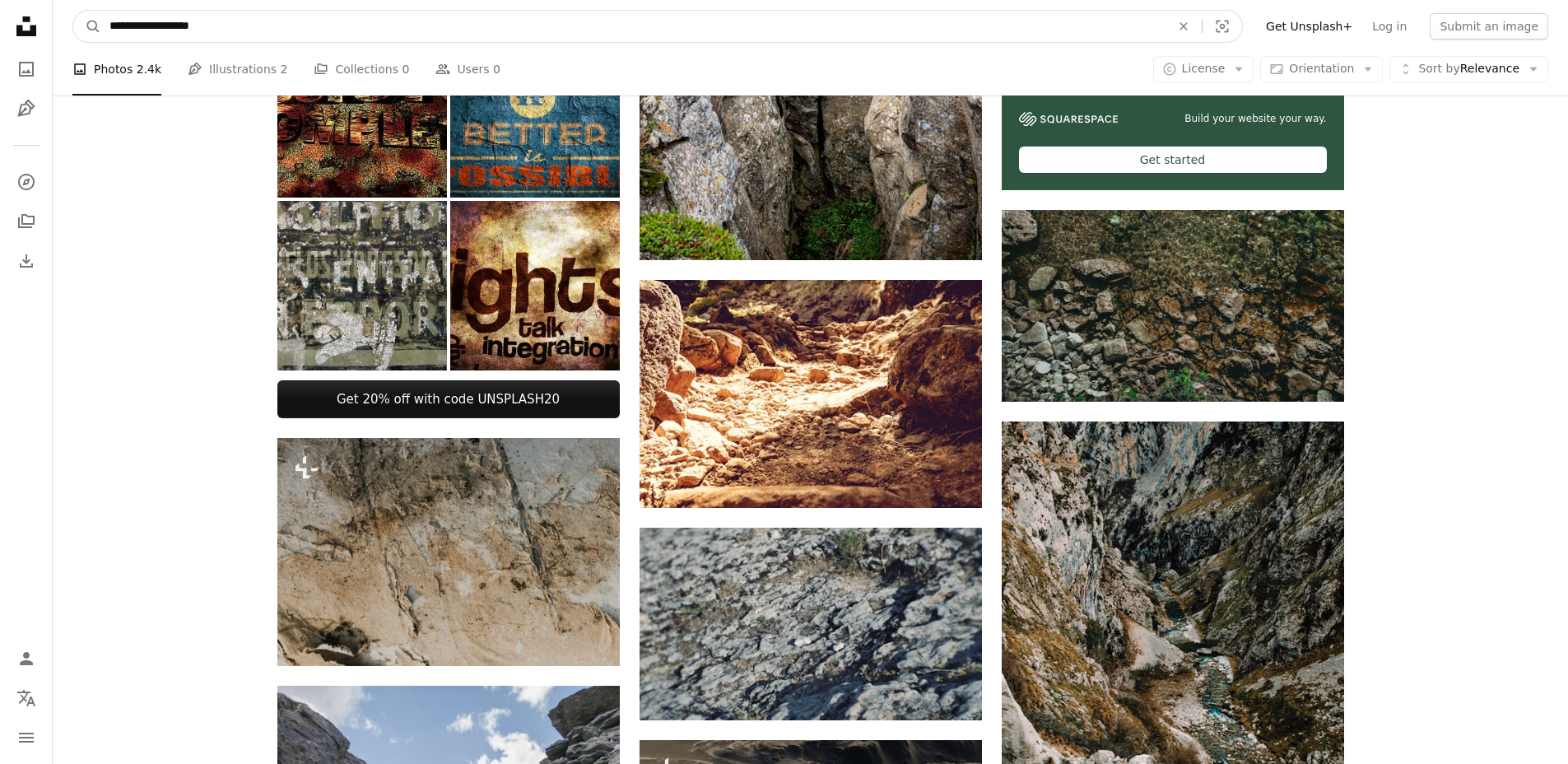
click at [285, 18] on input "**********" at bounding box center [633, 27] width 1064 height 31
